Goal: Book appointment/travel/reservation

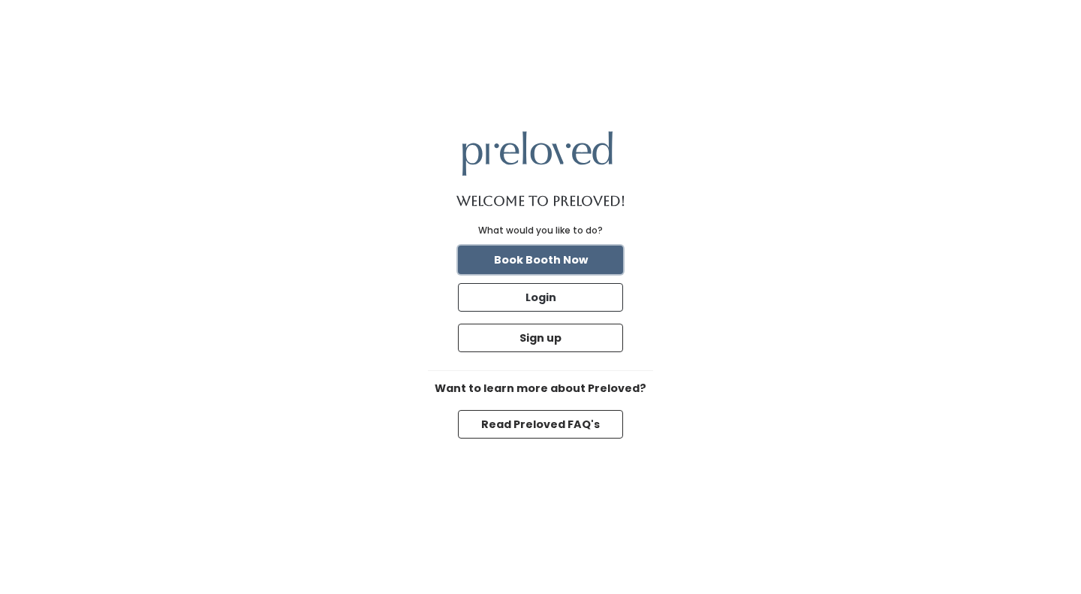
click at [573, 257] on button "Book Booth Now" at bounding box center [540, 259] width 165 height 29
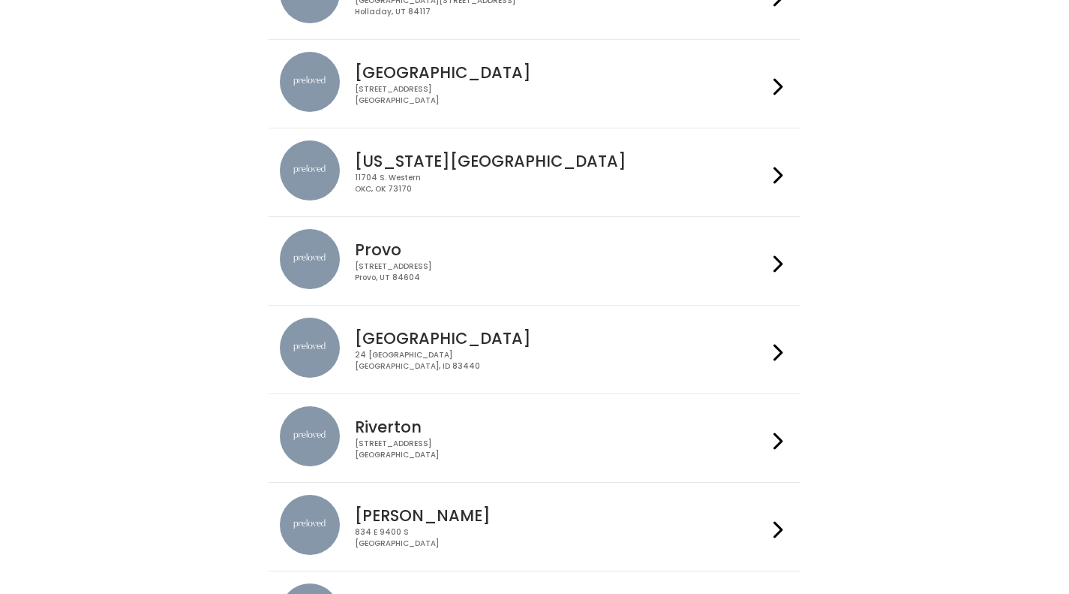
scroll to position [381, 0]
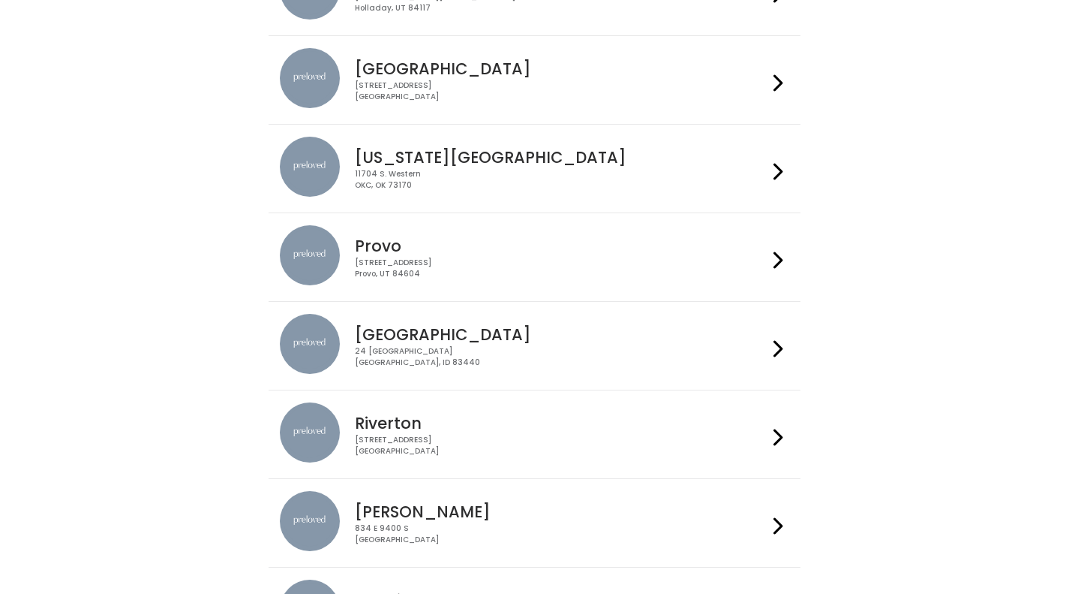
click at [577, 313] on li "[GEOGRAPHIC_DATA] [STREET_ADDRESS]" at bounding box center [535, 345] width 532 height 89
click at [742, 369] on div "[GEOGRAPHIC_DATA] [STREET_ADDRESS]" at bounding box center [535, 346] width 510 height 64
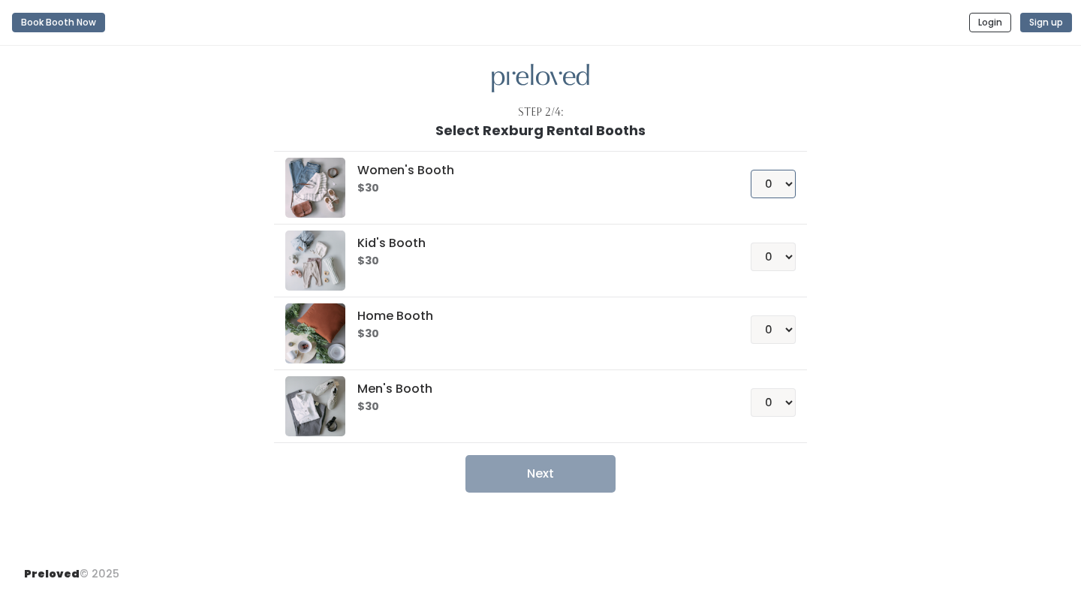
click at [770, 196] on select "0 1 2 3 4" at bounding box center [772, 184] width 45 height 29
select select "1"
click at [750, 170] on select "0 1 2 3 4" at bounding box center [772, 184] width 45 height 29
click at [556, 477] on button "Next" at bounding box center [540, 474] width 150 height 38
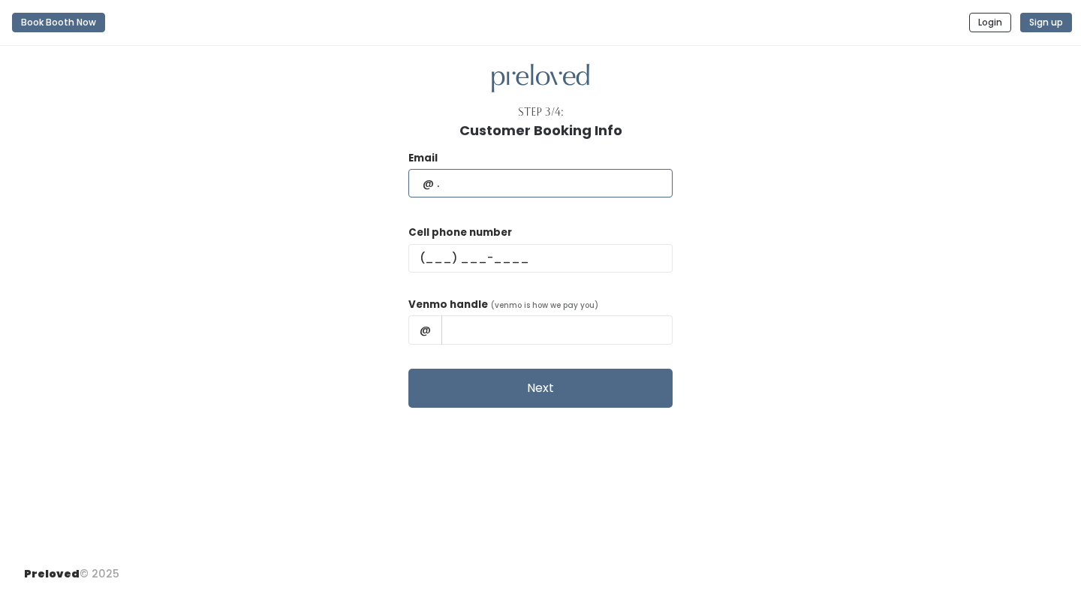
click at [504, 188] on input "text" at bounding box center [540, 183] width 264 height 29
type input "ryleighspruth@gmail.com"
type input "(714) 417-4748"
type input "Ryleigh A Spruth"
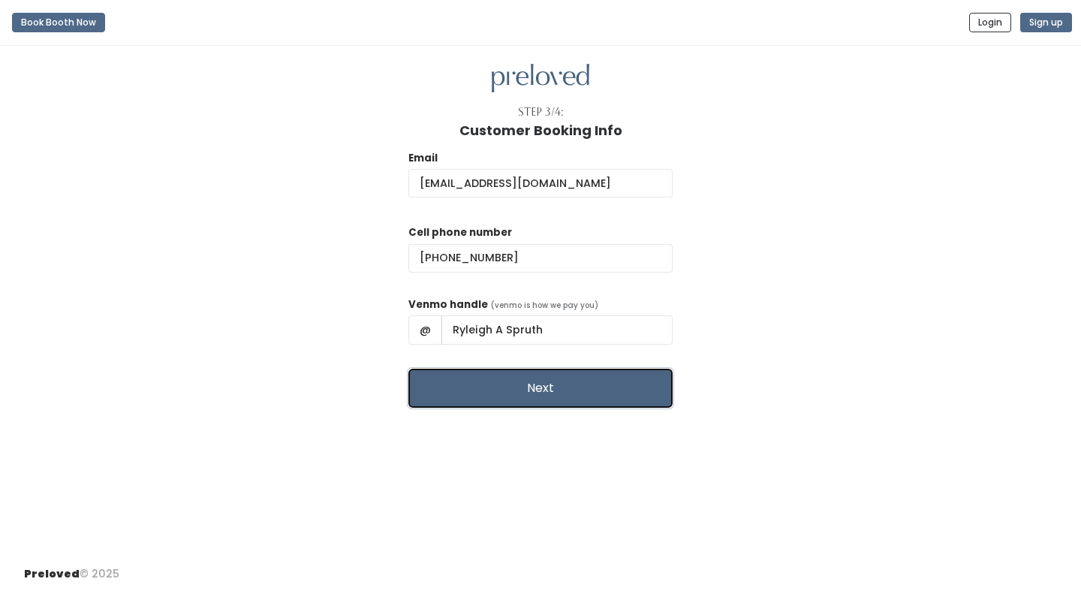
click at [561, 372] on button "Next" at bounding box center [540, 387] width 264 height 39
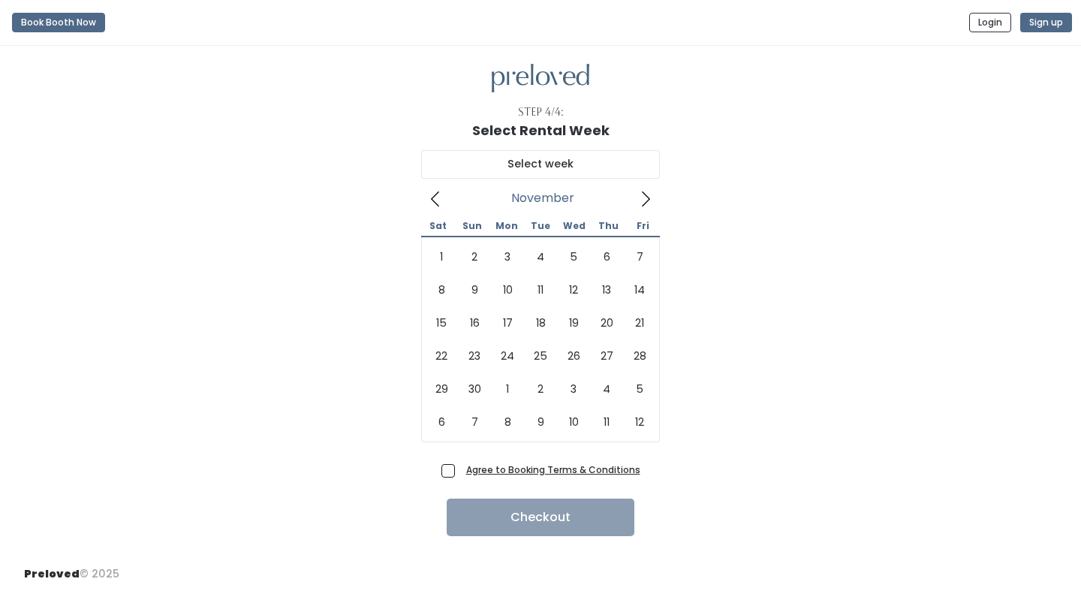
click at [644, 193] on icon at bounding box center [646, 198] width 8 height 15
click at [441, 192] on icon at bounding box center [435, 199] width 17 height 17
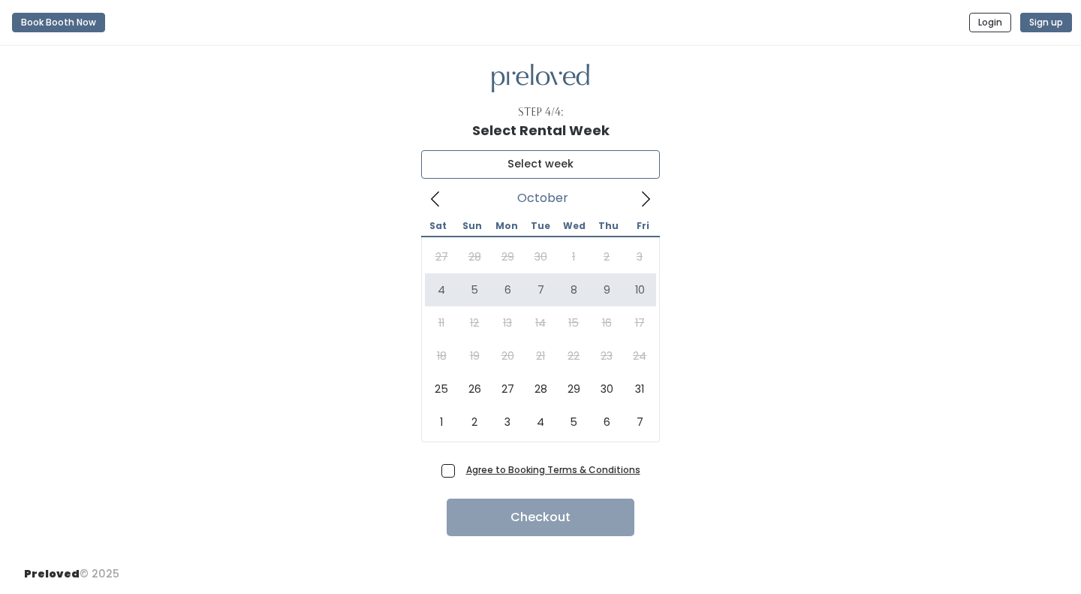
type input "[DATE] to [DATE]"
